Goal: Browse casually

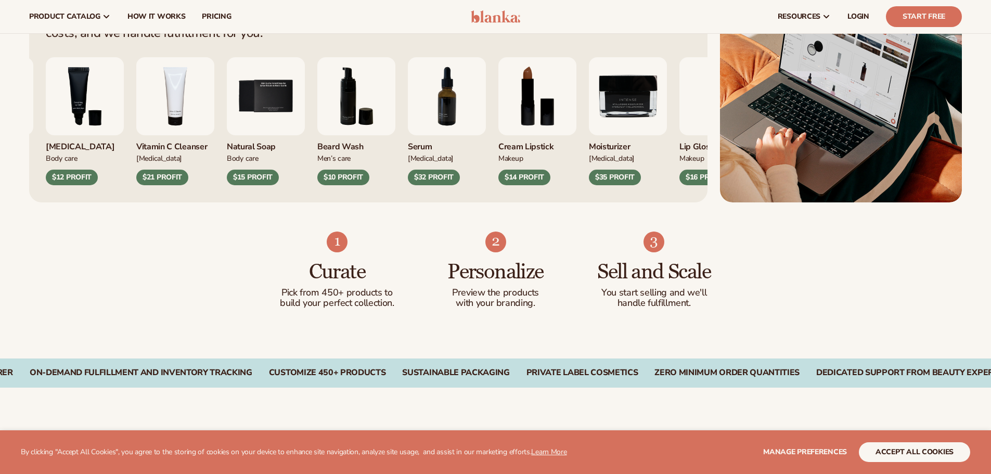
scroll to position [520, 0]
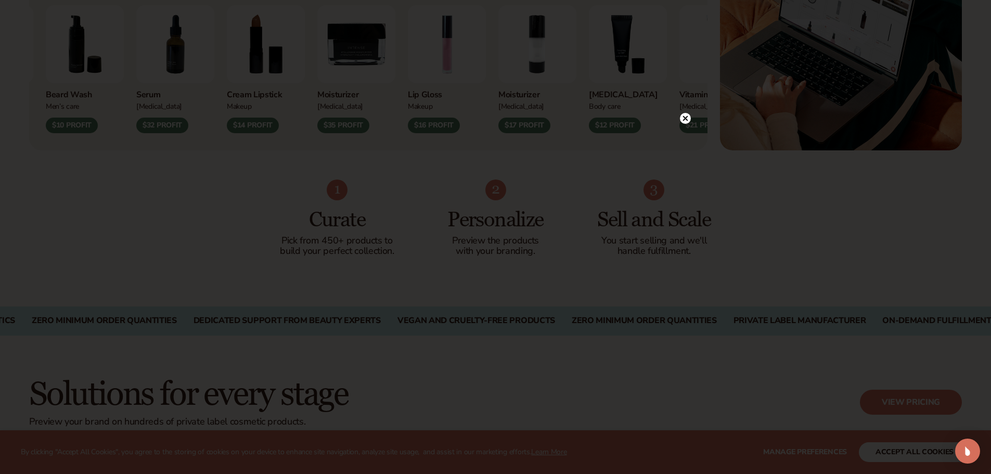
click at [687, 117] on icon at bounding box center [685, 118] width 5 height 5
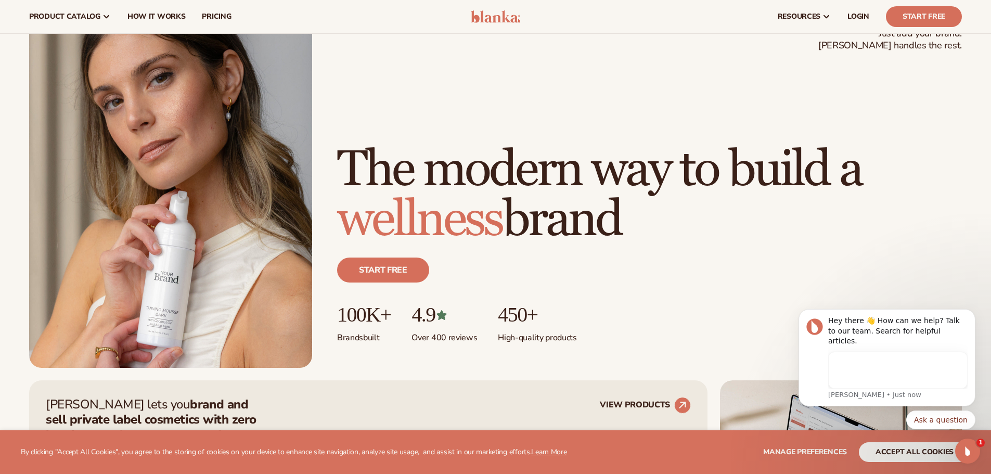
scroll to position [0, 0]
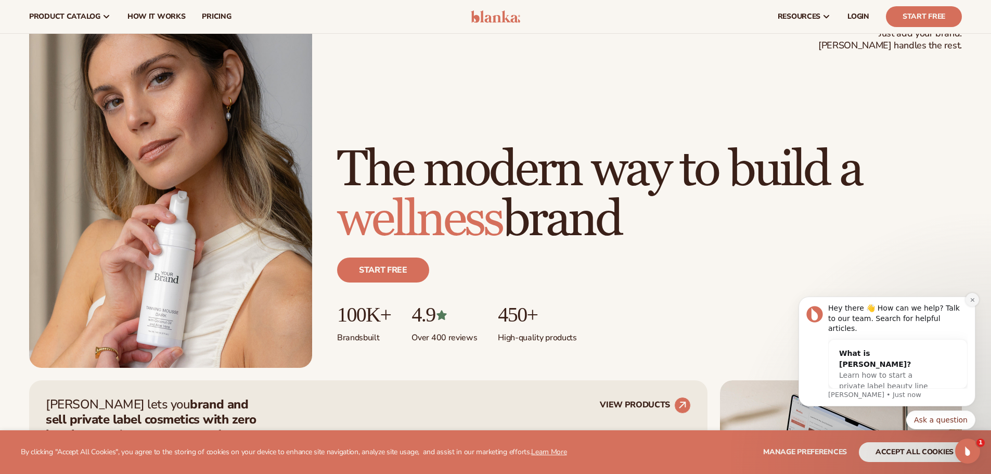
click at [972, 307] on button "Dismiss notification" at bounding box center [973, 300] width 14 height 14
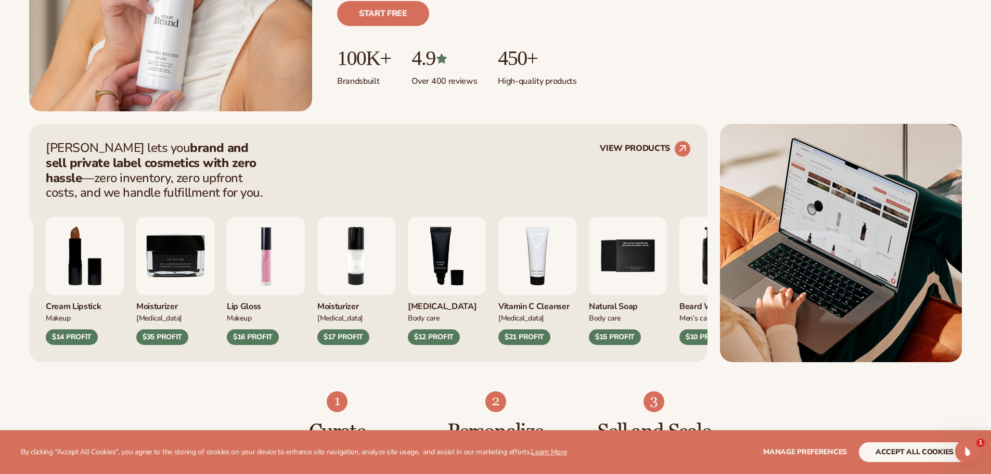
scroll to position [312, 0]
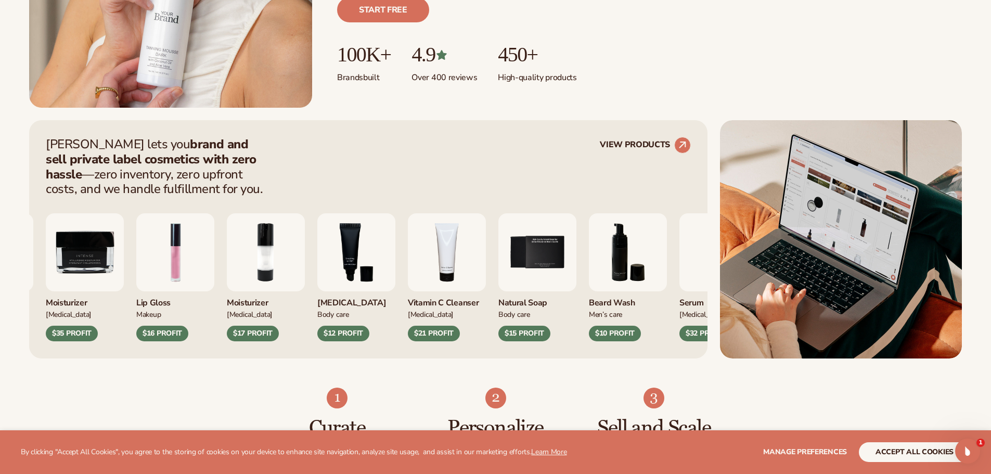
click at [486, 236] on img "4 / 9" at bounding box center [447, 252] width 78 height 78
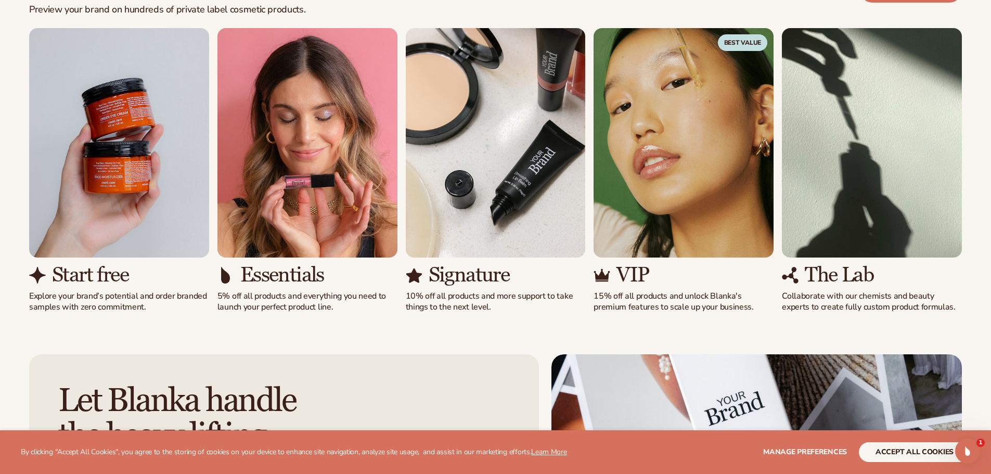
scroll to position [937, 0]
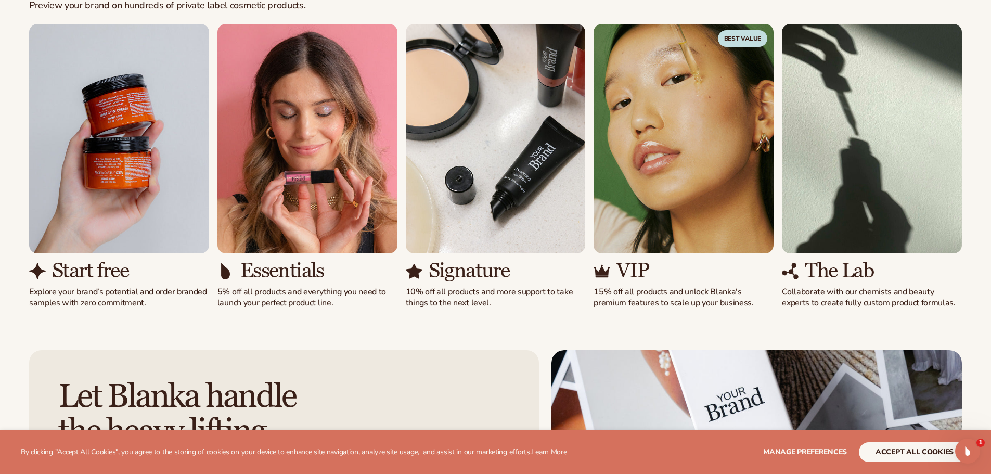
click at [159, 210] on img "1 / 5" at bounding box center [119, 139] width 180 height 230
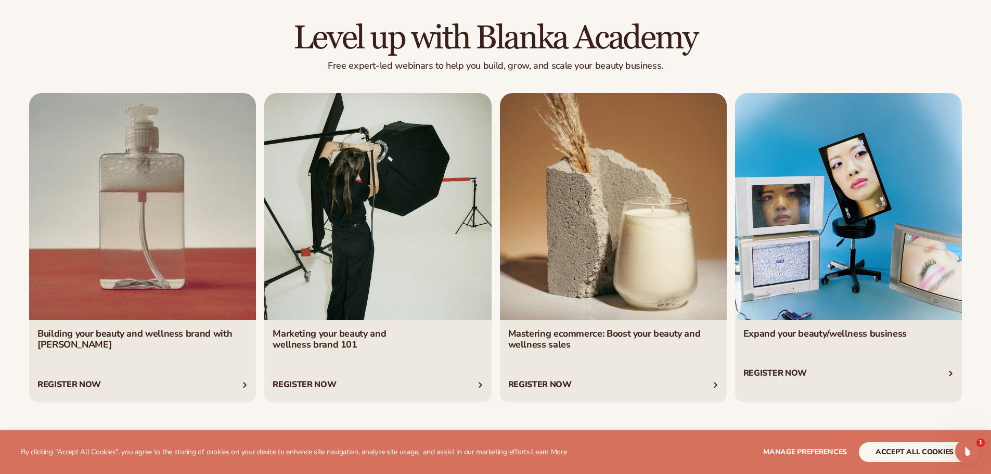
scroll to position [4042, 0]
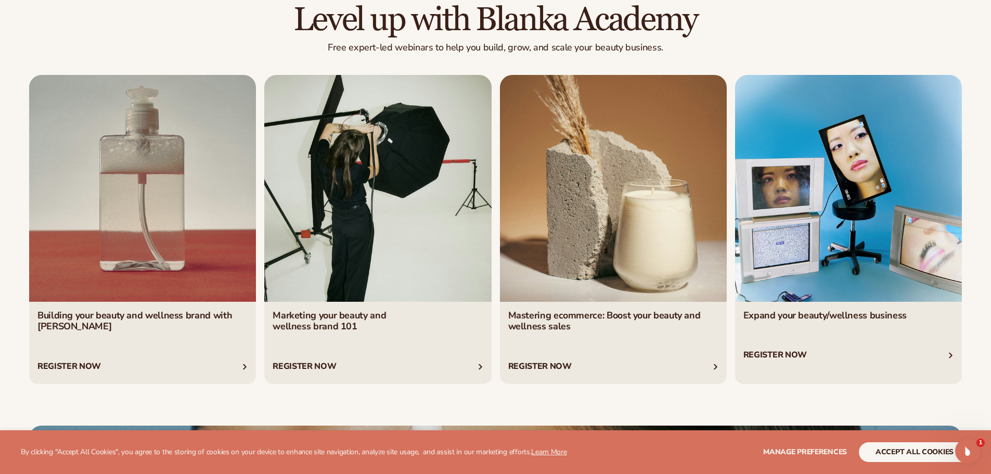
click at [183, 295] on link "1 / 4" at bounding box center [142, 230] width 227 height 310
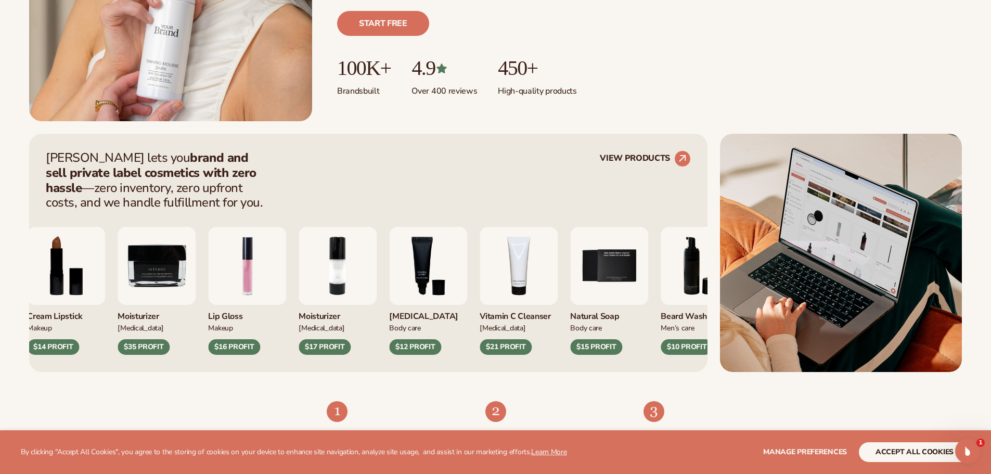
scroll to position [416, 0]
